Goal: Task Accomplishment & Management: Complete application form

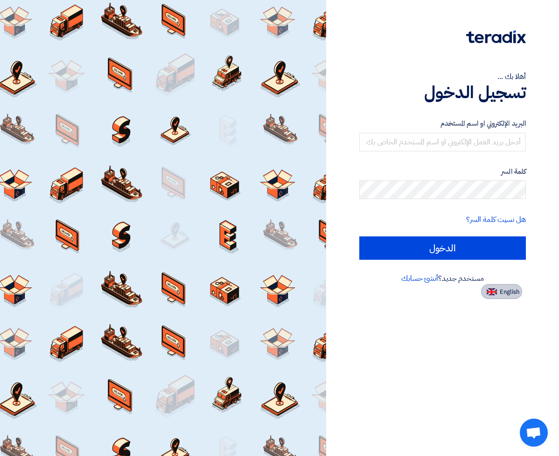
click at [493, 287] on button "English" at bounding box center [501, 291] width 41 height 15
type input "Sign in"
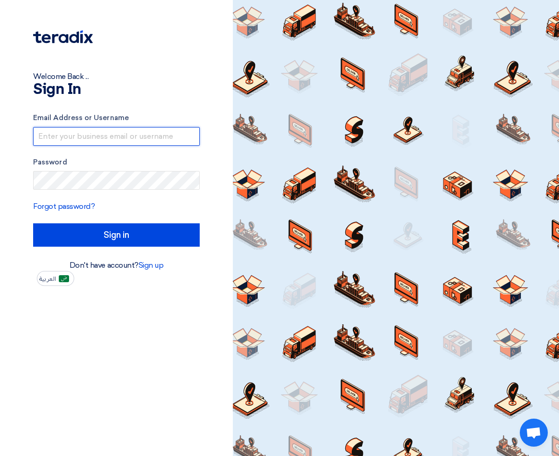
click at [136, 134] on input "text" at bounding box center [116, 136] width 167 height 19
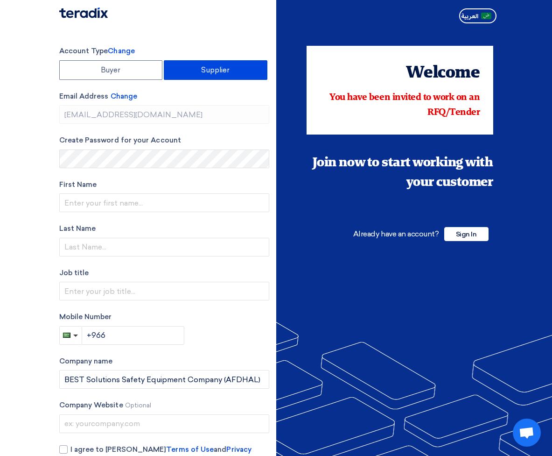
type input "[PHONE_NUMBER]"
click at [488, 21] on button "العربية" at bounding box center [478, 15] width 37 height 15
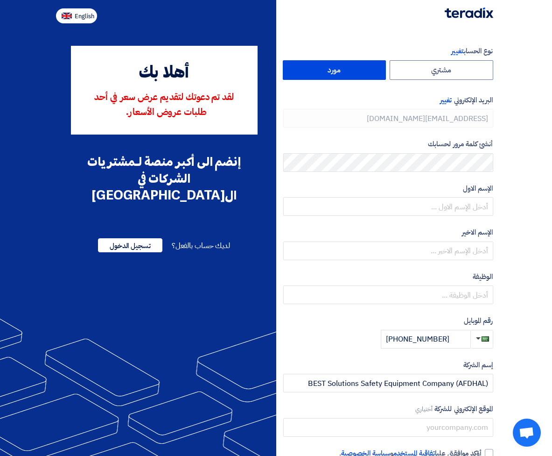
click at [85, 17] on span "English" at bounding box center [85, 16] width 20 height 7
type input "Register"
